Goal: Task Accomplishment & Management: Manage account settings

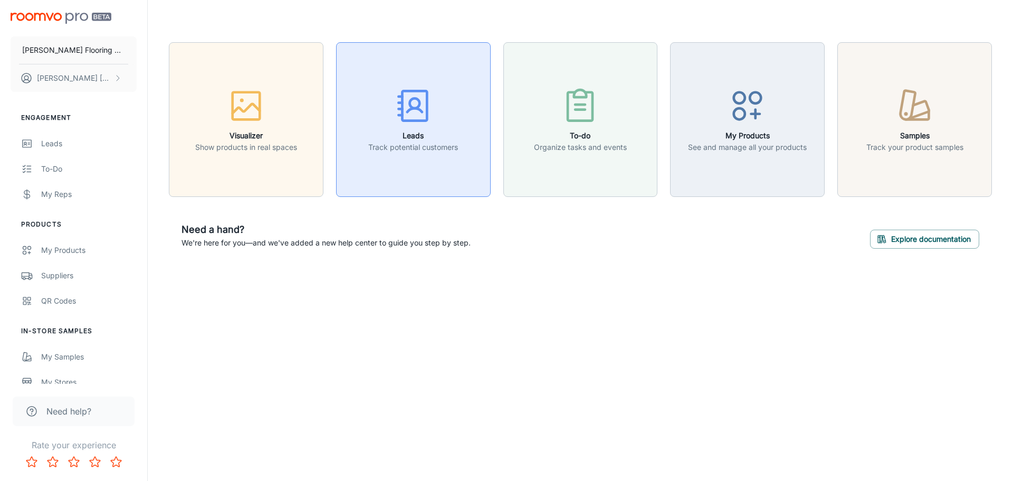
click at [417, 133] on h6 "Leads" at bounding box center [413, 136] width 90 height 12
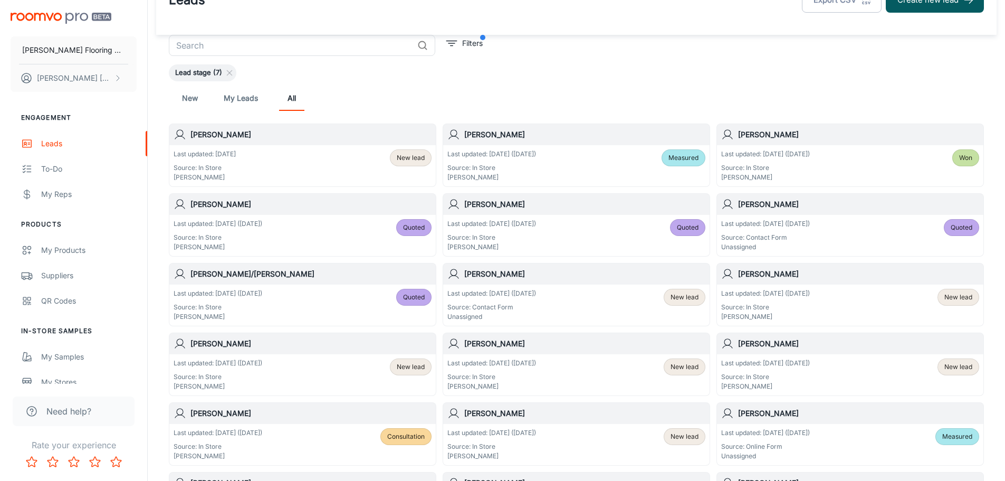
scroll to position [53, 0]
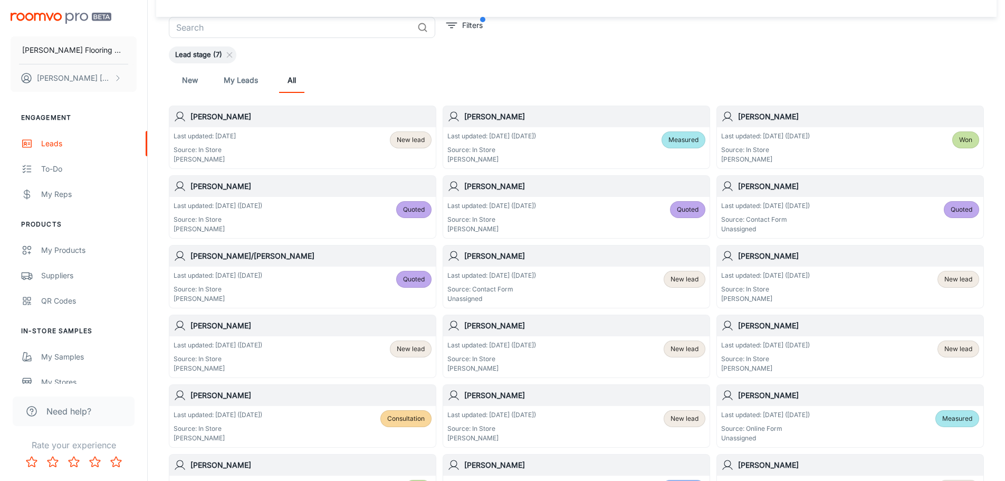
click at [304, 218] on div "Last updated: Sep 9 (1 days ago) Source: In Store Karen Lemire Quoted" at bounding box center [303, 217] width 258 height 33
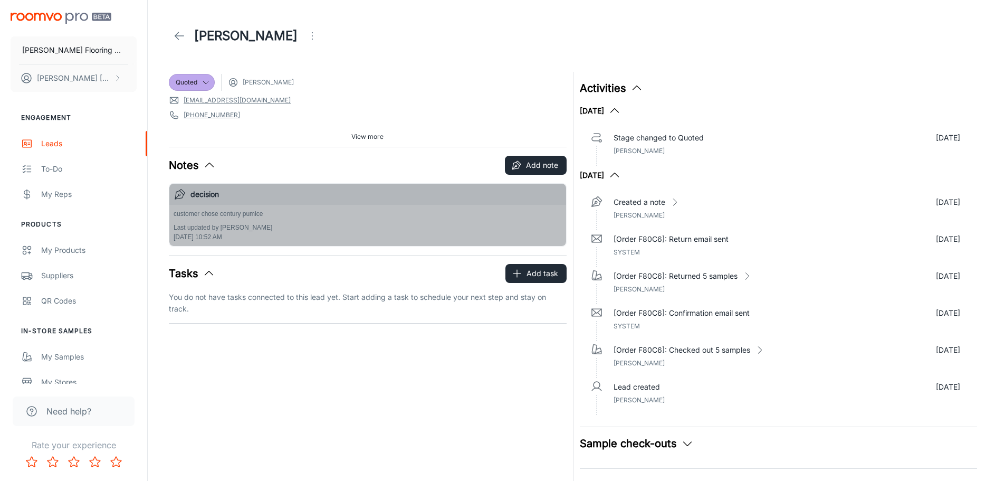
click at [290, 217] on div "customer chose century pumice Last updated by Karen Lemire Aug 16, 2025, 10:52 …" at bounding box center [368, 225] width 388 height 33
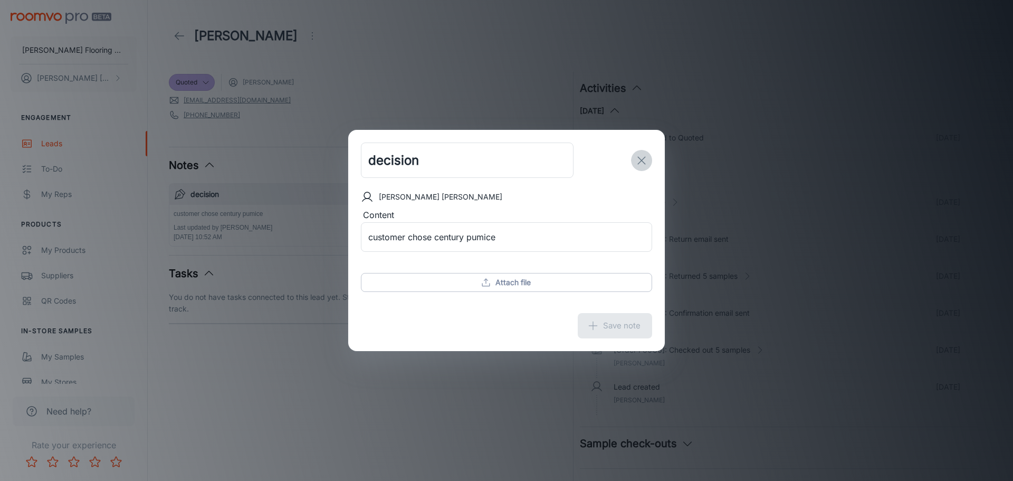
click at [489, 157] on icon "exit" at bounding box center [641, 160] width 13 height 13
